Goal: Task Accomplishment & Management: Complete application form

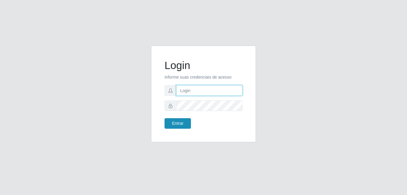
type input "anselmo@B8"
click at [175, 122] on button "Entrar" at bounding box center [177, 123] width 26 height 10
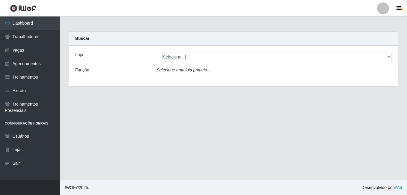
click at [242, 147] on main "Carregando... Buscar Loja [Selecione...] Bemais Supermercados - B8 Valentina Fu…" at bounding box center [233, 97] width 347 height 163
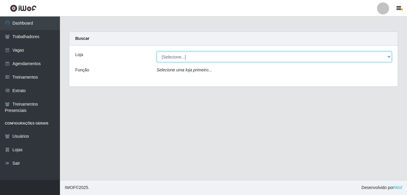
click at [194, 60] on select "[Selecione...] Bemais Supermercados - B8 [PERSON_NAME]" at bounding box center [274, 57] width 235 height 10
select select "413"
click at [157, 52] on select "[Selecione...] Bemais Supermercados - B8 [PERSON_NAME]" at bounding box center [274, 57] width 235 height 10
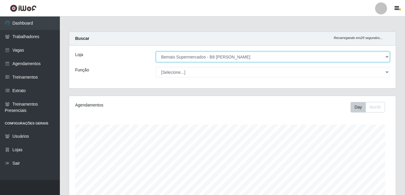
scroll to position [124, 327]
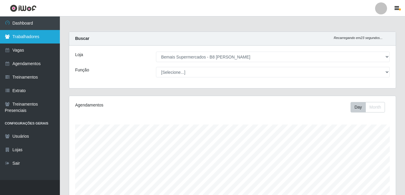
click at [29, 38] on link "Trabalhadores" at bounding box center [30, 36] width 60 height 13
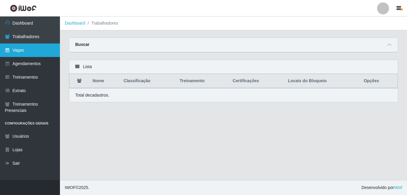
click at [23, 51] on link "Vagas" at bounding box center [30, 49] width 60 height 13
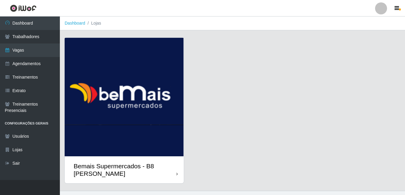
click at [121, 105] on img at bounding box center [124, 97] width 119 height 118
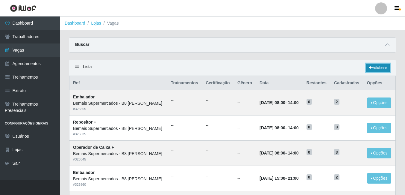
click at [374, 68] on link "Adicionar" at bounding box center [378, 68] width 24 height 8
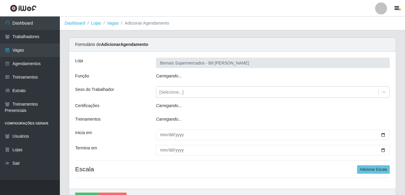
type input "Bemais Supermercados - B8 [PERSON_NAME]"
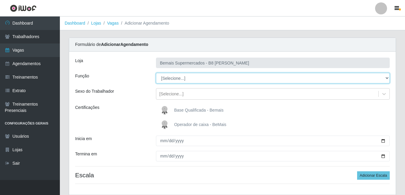
click at [191, 80] on select "[Selecione...] Auxiliar de Estacionamento Auxiliar de Estacionamento + Auxiliar…" at bounding box center [273, 78] width 234 height 10
select select "1"
click at [156, 73] on select "[Selecione...] Auxiliar de Estacionamento Auxiliar de Estacionamento + Auxiliar…" at bounding box center [273, 78] width 234 height 10
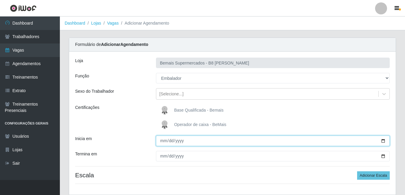
click at [383, 141] on input "Inicia em" at bounding box center [273, 140] width 234 height 10
type input "[DATE]"
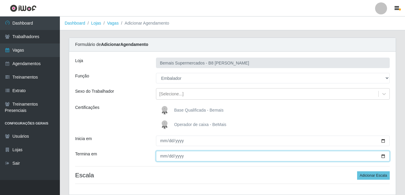
click at [383, 156] on input "Termina em" at bounding box center [273, 156] width 234 height 10
type input "[DATE]"
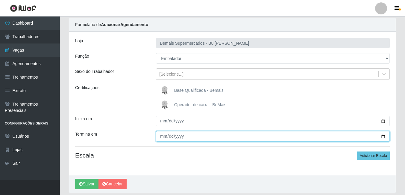
scroll to position [30, 0]
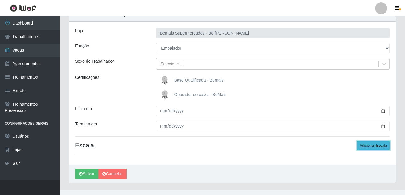
click at [366, 145] on button "Adicionar Escala" at bounding box center [373, 145] width 33 height 8
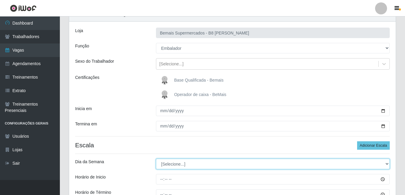
click at [190, 162] on select "[Selecione...] Segunda Terça Quarta Quinta Sexta Sábado Domingo" at bounding box center [273, 163] width 234 height 10
select select "0"
click at [156, 158] on select "[Selecione...] Segunda Terça Quarta Quinta Sexta Sábado Domingo" at bounding box center [273, 163] width 234 height 10
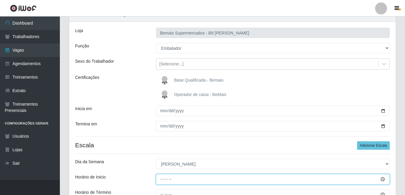
click at [161, 179] on input "Horário de Inicio" at bounding box center [273, 179] width 234 height 10
type input "08:00"
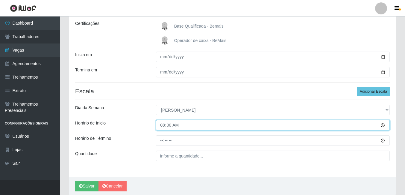
scroll to position [90, 0]
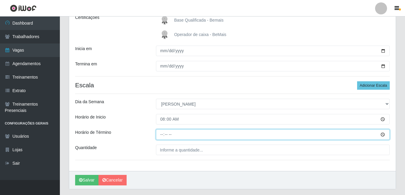
click at [160, 135] on input "Horário de Término" at bounding box center [273, 134] width 234 height 10
type input "14:00"
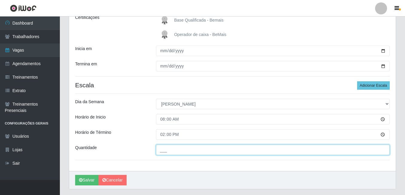
click at [169, 151] on input "___" at bounding box center [273, 149] width 234 height 10
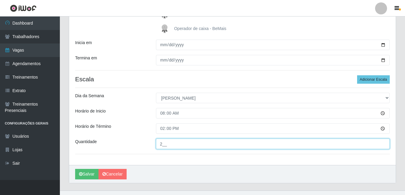
scroll to position [106, 0]
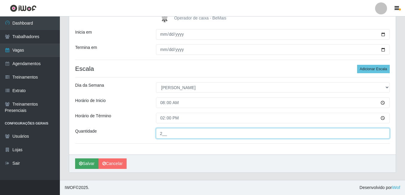
type input "2__"
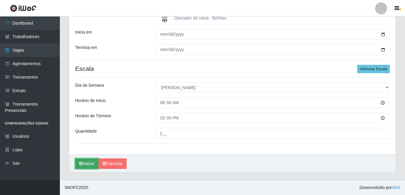
click at [89, 162] on button "Salvar" at bounding box center [86, 163] width 23 height 10
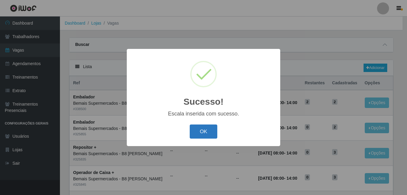
click at [205, 130] on button "OK" at bounding box center [204, 131] width 28 height 14
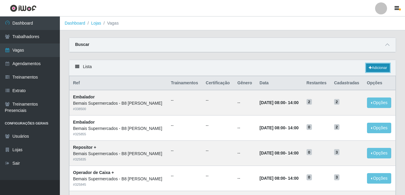
click at [377, 69] on link "Adicionar" at bounding box center [378, 68] width 24 height 8
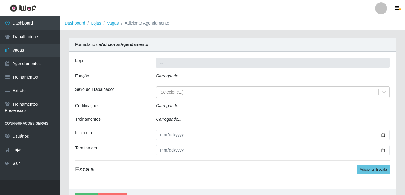
type input "Bemais Supermercados - B8 [PERSON_NAME]"
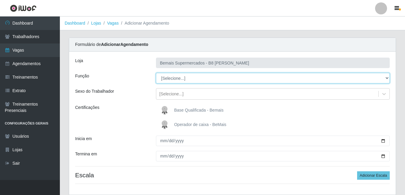
click at [199, 78] on select "[Selecione...] Auxiliar de Estacionamento Auxiliar de Estacionamento + Auxiliar…" at bounding box center [273, 78] width 234 height 10
select select "82"
click at [156, 73] on select "[Selecione...] Auxiliar de Estacionamento Auxiliar de Estacionamento + Auxiliar…" at bounding box center [273, 78] width 234 height 10
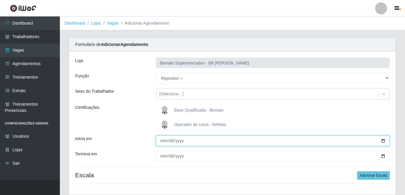
click at [164, 142] on input "Inicia em" at bounding box center [273, 140] width 234 height 10
click at [385, 142] on input "Inicia em" at bounding box center [273, 140] width 234 height 10
type input "[DATE]"
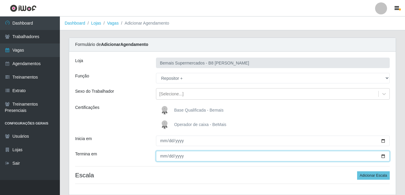
click at [384, 157] on input "Termina em" at bounding box center [273, 156] width 234 height 10
type input "[DATE]"
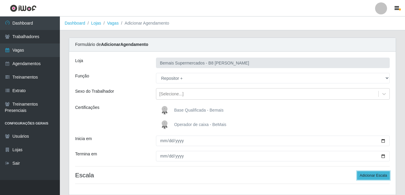
click at [374, 174] on button "Adicionar Escala" at bounding box center [373, 175] width 33 height 8
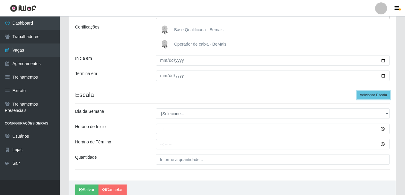
scroll to position [90, 0]
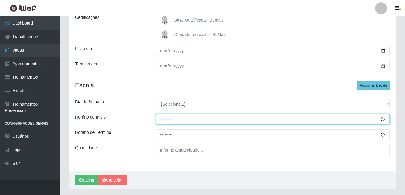
click at [160, 120] on input "Horário de Inicio" at bounding box center [273, 119] width 234 height 10
type input "08:00"
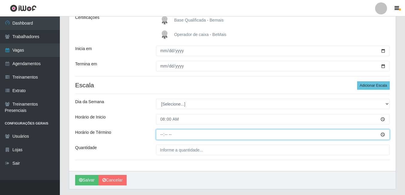
click at [163, 132] on input "Horário de Término" at bounding box center [273, 134] width 234 height 10
type input "14:00"
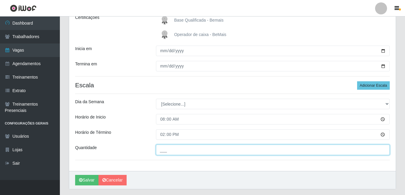
click at [167, 149] on input "___" at bounding box center [273, 149] width 234 height 10
type input "1__"
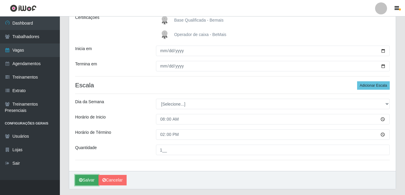
click at [84, 180] on button "Salvar" at bounding box center [86, 180] width 23 height 10
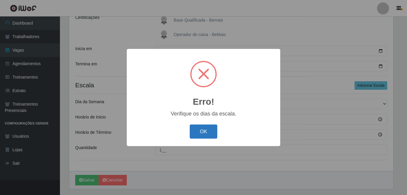
click at [203, 131] on button "OK" at bounding box center [204, 131] width 28 height 14
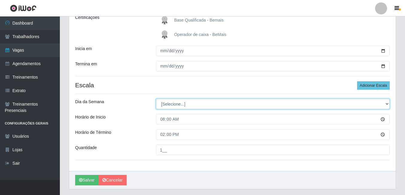
click at [214, 105] on select "[Selecione...] Segunda Terça Quarta Quinta Sexta Sábado Domingo" at bounding box center [273, 104] width 234 height 10
select select "0"
click at [156, 99] on select "[Selecione...] Segunda Terça Quarta Quinta Sexta Sábado Domingo" at bounding box center [273, 104] width 234 height 10
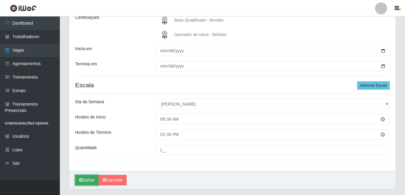
click at [85, 180] on button "Salvar" at bounding box center [86, 180] width 23 height 10
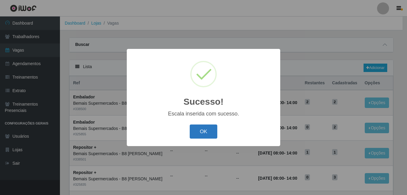
click at [205, 131] on button "OK" at bounding box center [204, 131] width 28 height 14
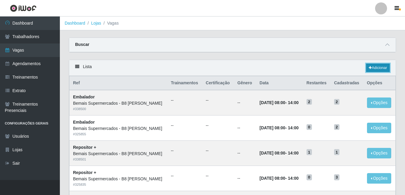
click at [374, 68] on link "Adicionar" at bounding box center [378, 68] width 24 height 8
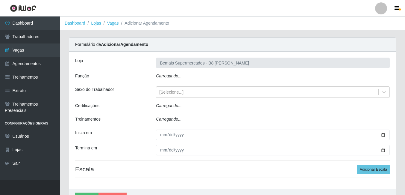
type input "Bemais Supermercados - B8 [PERSON_NAME]"
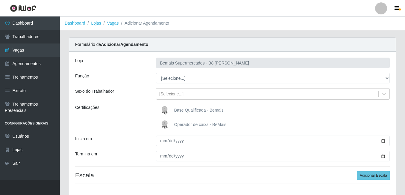
click at [262, 174] on h4 "Escala Adicionar Escala" at bounding box center [232, 174] width 315 height 7
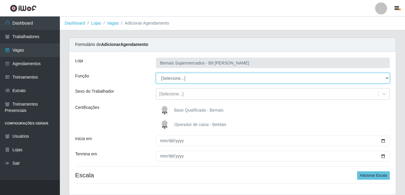
click at [276, 79] on select "[Selecione...] Auxiliar de Estacionamento Auxiliar de Estacionamento + Auxiliar…" at bounding box center [273, 78] width 234 height 10
select select "82"
click at [156, 73] on select "[Selecione...] Auxiliar de Estacionamento Auxiliar de Estacionamento + Auxiliar…" at bounding box center [273, 78] width 234 height 10
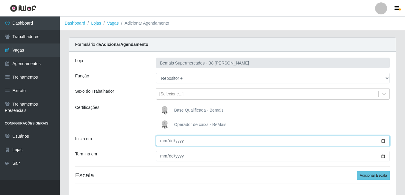
click at [384, 141] on input "Inicia em" at bounding box center [273, 140] width 234 height 10
type input "[DATE]"
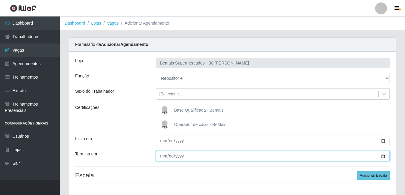
click at [384, 155] on input "Termina em" at bounding box center [273, 156] width 234 height 10
type input "[DATE]"
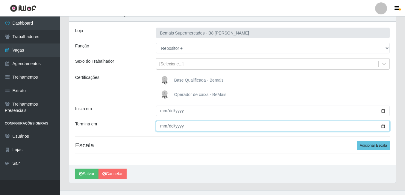
scroll to position [40, 0]
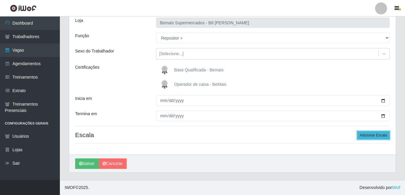
click at [373, 137] on button "Adicionar Escala" at bounding box center [373, 135] width 33 height 8
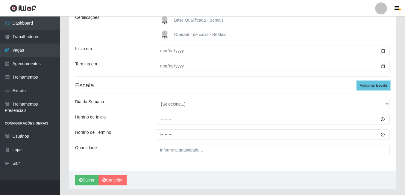
scroll to position [100, 0]
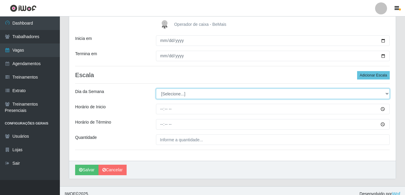
click at [345, 96] on select "[Selecione...] Segunda Terça Quarta Quinta Sexta Sábado Domingo" at bounding box center [273, 93] width 234 height 10
select select "0"
click at [156, 88] on select "[Selecione...] Segunda Terça Quarta Quinta Sexta Sábado Domingo" at bounding box center [273, 93] width 234 height 10
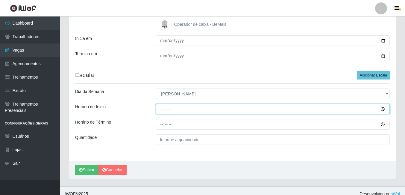
click at [161, 108] on input "Horário de Inicio" at bounding box center [273, 109] width 234 height 10
type input "08:00"
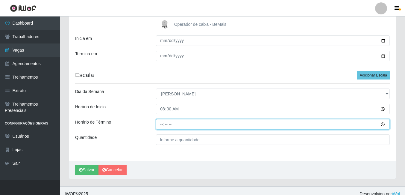
click at [162, 123] on input "Horário de Término" at bounding box center [273, 124] width 234 height 10
type input "14:00"
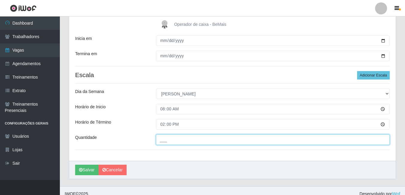
click at [176, 138] on input "___" at bounding box center [273, 139] width 234 height 10
type input "3__"
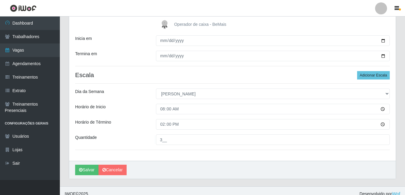
click at [238, 118] on div "Loja Bemais Supermercados - B8 Valentina Função [Selecione...] Auxiliar de Esta…" at bounding box center [232, 55] width 327 height 209
click at [90, 169] on button "Salvar" at bounding box center [86, 169] width 23 height 10
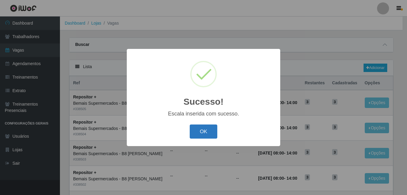
click at [205, 131] on button "OK" at bounding box center [204, 131] width 28 height 14
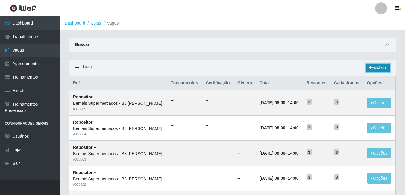
click at [378, 69] on link "Adicionar" at bounding box center [378, 68] width 24 height 8
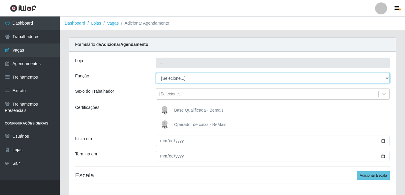
click at [207, 77] on select "[Selecione...] Auxiliar de Estacionamento Auxiliar de Estacionamento + Auxiliar…" at bounding box center [273, 78] width 234 height 10
type input "Bemais Supermercados - B8 [PERSON_NAME]"
select select "72"
click at [156, 73] on select "[Selecione...] Auxiliar de Estacionamento Auxiliar de Estacionamento + Auxiliar…" at bounding box center [273, 78] width 234 height 10
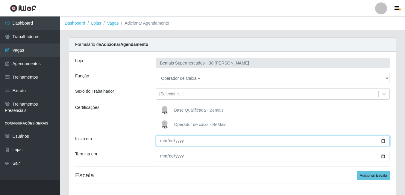
click at [384, 141] on input "Inicia em" at bounding box center [273, 140] width 234 height 10
type input "[DATE]"
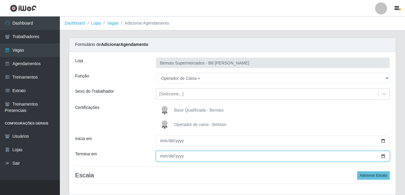
click at [385, 155] on input "Termina em" at bounding box center [273, 156] width 234 height 10
type input "[DATE]"
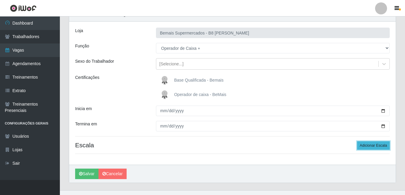
click at [367, 144] on button "Adicionar Escala" at bounding box center [373, 145] width 33 height 8
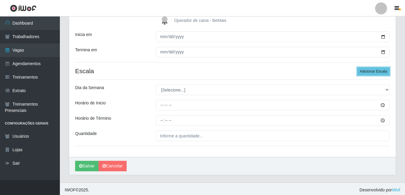
scroll to position [106, 0]
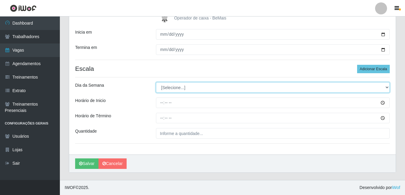
click at [203, 88] on select "[Selecione...] Segunda Terça Quarta Quinta Sexta Sábado Domingo" at bounding box center [273, 87] width 234 height 10
select select "0"
click at [156, 82] on select "[Selecione...] Segunda Terça Quarta Quinta Sexta Sábado Domingo" at bounding box center [273, 87] width 234 height 10
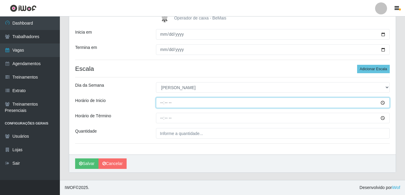
click at [163, 103] on input "Horário de Inicio" at bounding box center [273, 102] width 234 height 10
type input "08:00"
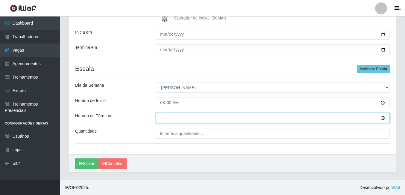
click at [161, 119] on input "Horário de Término" at bounding box center [273, 118] width 234 height 10
type input "14:00"
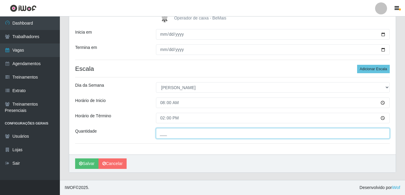
click at [168, 133] on input "___" at bounding box center [273, 133] width 234 height 10
type input "3__"
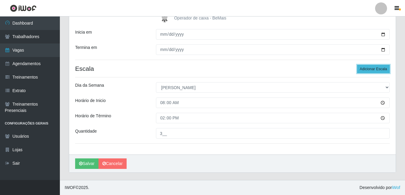
click at [366, 69] on button "Adicionar Escala" at bounding box center [373, 69] width 33 height 8
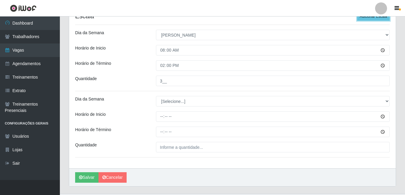
scroll to position [166, 0]
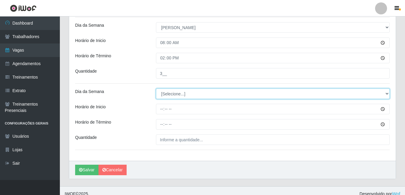
click at [206, 94] on select "[Selecione...] Segunda Terça Quarta Quinta Sexta Sábado Domingo" at bounding box center [273, 93] width 234 height 10
select select "6"
click at [156, 88] on select "[Selecione...] Segunda Terça Quarta Quinta Sexta Sábado Domingo" at bounding box center [273, 93] width 234 height 10
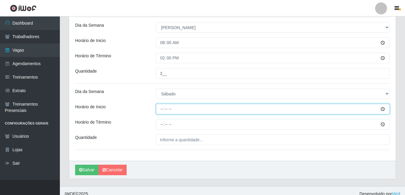
click at [162, 109] on input "Horário de Inicio" at bounding box center [273, 109] width 234 height 10
type input "15:00"
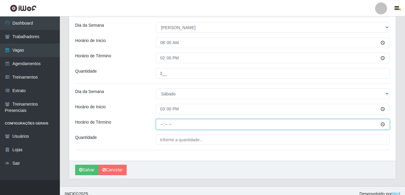
click at [163, 123] on input "Horário de Término" at bounding box center [273, 124] width 234 height 10
type input "21:00"
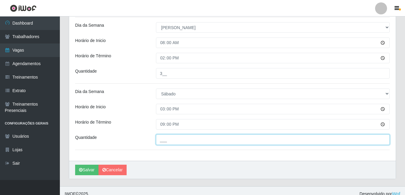
click at [176, 142] on input "___" at bounding box center [273, 139] width 234 height 10
type input "1__"
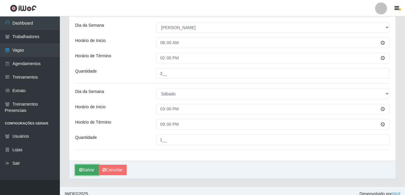
click at [90, 169] on button "Salvar" at bounding box center [86, 169] width 23 height 10
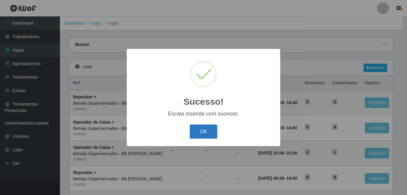
click at [208, 130] on button "OK" at bounding box center [204, 131] width 28 height 14
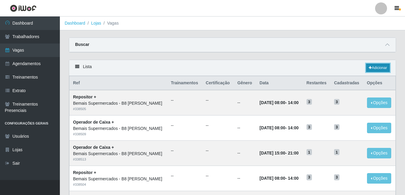
click at [380, 67] on link "Adicionar" at bounding box center [378, 68] width 24 height 8
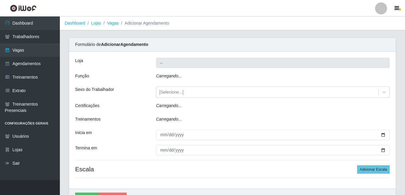
type input "Bemais Supermercados - B8 [PERSON_NAME]"
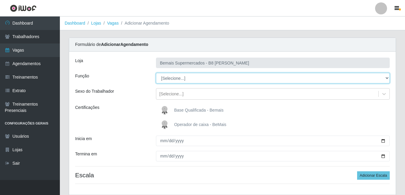
click at [195, 79] on select "[Selecione...] Auxiliar de Estacionamento Auxiliar de Estacionamento + Auxiliar…" at bounding box center [273, 78] width 234 height 10
select select "70"
click at [156, 73] on select "[Selecione...] Auxiliar de Estacionamento Auxiliar de Estacionamento + Auxiliar…" at bounding box center [273, 78] width 234 height 10
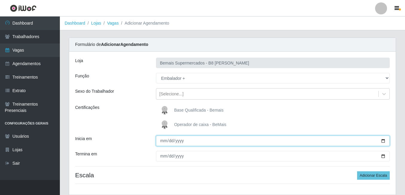
click at [383, 141] on input "Inicia em" at bounding box center [273, 140] width 234 height 10
type input "[DATE]"
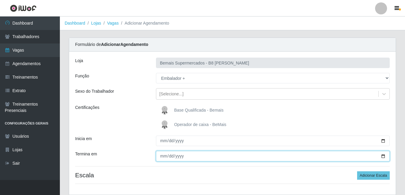
click at [382, 154] on input "Termina em" at bounding box center [273, 156] width 234 height 10
type input "[DATE]"
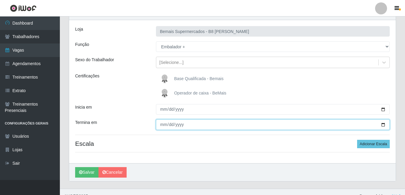
scroll to position [40, 0]
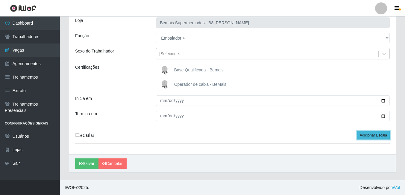
click at [373, 136] on button "Adicionar Escala" at bounding box center [373, 135] width 33 height 8
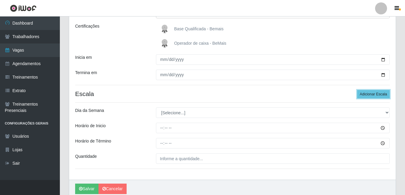
scroll to position [100, 0]
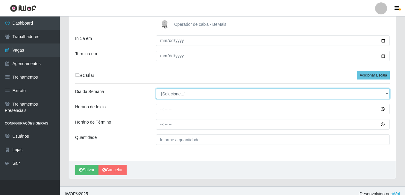
click at [223, 95] on select "[Selecione...] Segunda Terça Quarta Quinta Sexta Sábado Domingo" at bounding box center [273, 93] width 234 height 10
select select "0"
click at [156, 88] on select "[Selecione...] Segunda Terça Quarta Quinta Sexta Sábado Domingo" at bounding box center [273, 93] width 234 height 10
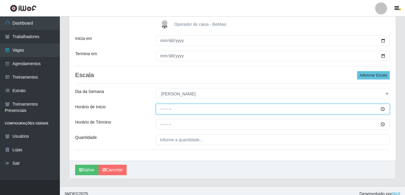
click at [163, 110] on input "Horário de Inicio" at bounding box center [273, 109] width 234 height 10
type input "08:00"
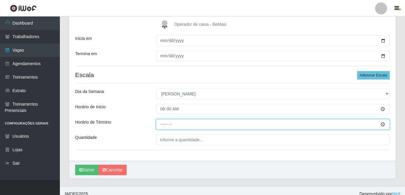
click at [163, 124] on input "Horário de Término" at bounding box center [273, 124] width 234 height 10
type input "14:00"
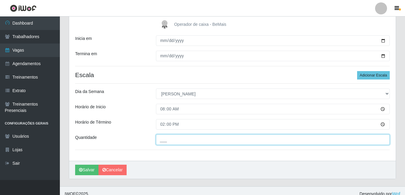
click at [164, 139] on input "___" at bounding box center [273, 139] width 234 height 10
type input "2__"
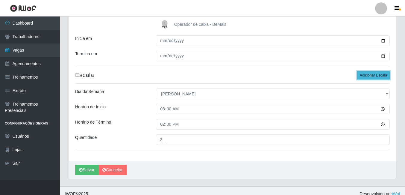
click at [375, 75] on button "Adicionar Escala" at bounding box center [373, 75] width 33 height 8
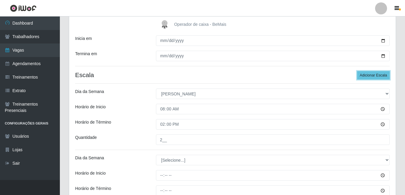
scroll to position [130, 0]
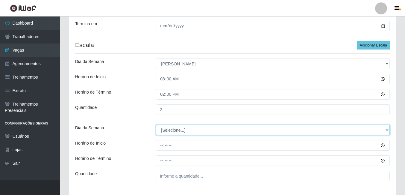
click at [176, 131] on select "[Selecione...] Segunda Terça Quarta Quinta Sexta Sábado Domingo" at bounding box center [273, 130] width 234 height 10
select select "6"
click at [156, 125] on select "[Selecione...] Segunda Terça Quarta Quinta Sexta Sábado Domingo" at bounding box center [273, 130] width 234 height 10
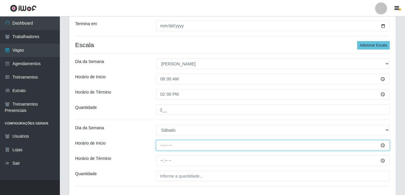
click at [164, 145] on input "Horário de Inicio" at bounding box center [273, 145] width 234 height 10
type input "08:00"
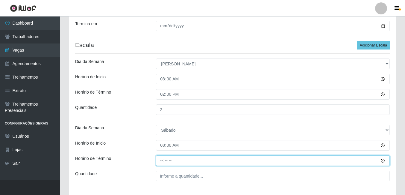
click at [160, 161] on input "Horário de Término" at bounding box center [273, 160] width 234 height 10
type input "14:00"
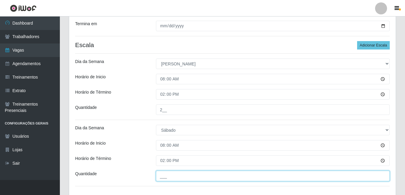
click at [176, 179] on input "___" at bounding box center [273, 175] width 234 height 10
type input "1__"
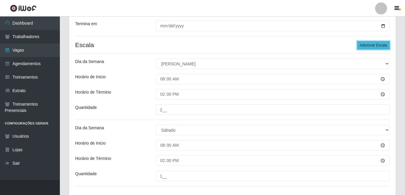
click at [372, 45] on button "Adicionar Escala" at bounding box center [373, 45] width 33 height 8
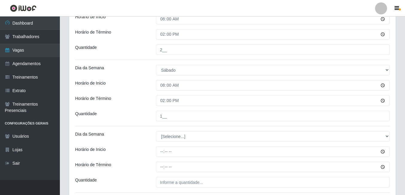
scroll to position [220, 0]
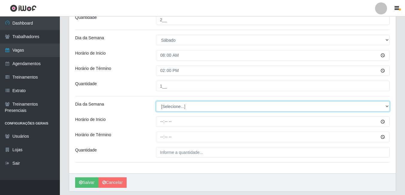
click at [208, 106] on select "[Selecione...] Segunda Terça Quarta Quinta Sexta Sábado Domingo" at bounding box center [273, 106] width 234 height 10
select select "6"
click at [156, 101] on select "[Selecione...] Segunda Terça Quarta Quinta Sexta Sábado Domingo" at bounding box center [273, 106] width 234 height 10
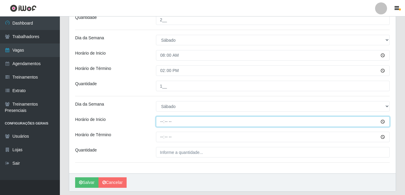
click at [162, 122] on input "Horário de Inicio" at bounding box center [273, 121] width 234 height 10
type input "15:00"
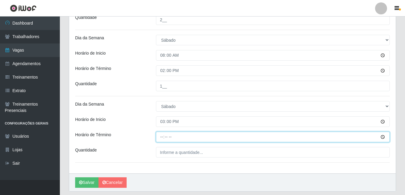
click at [161, 137] on input "Horário de Término" at bounding box center [273, 136] width 234 height 10
type input "21:00"
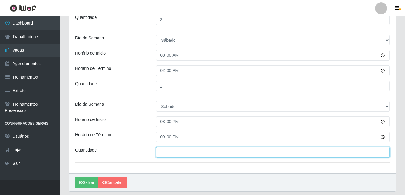
click at [169, 153] on input "___" at bounding box center [273, 152] width 234 height 10
type input "1__"
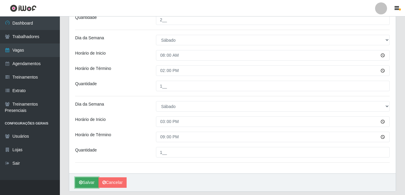
click at [90, 182] on button "Salvar" at bounding box center [86, 182] width 23 height 10
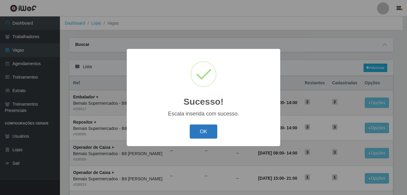
click at [204, 132] on button "OK" at bounding box center [204, 131] width 28 height 14
